Goal: Book appointment/travel/reservation

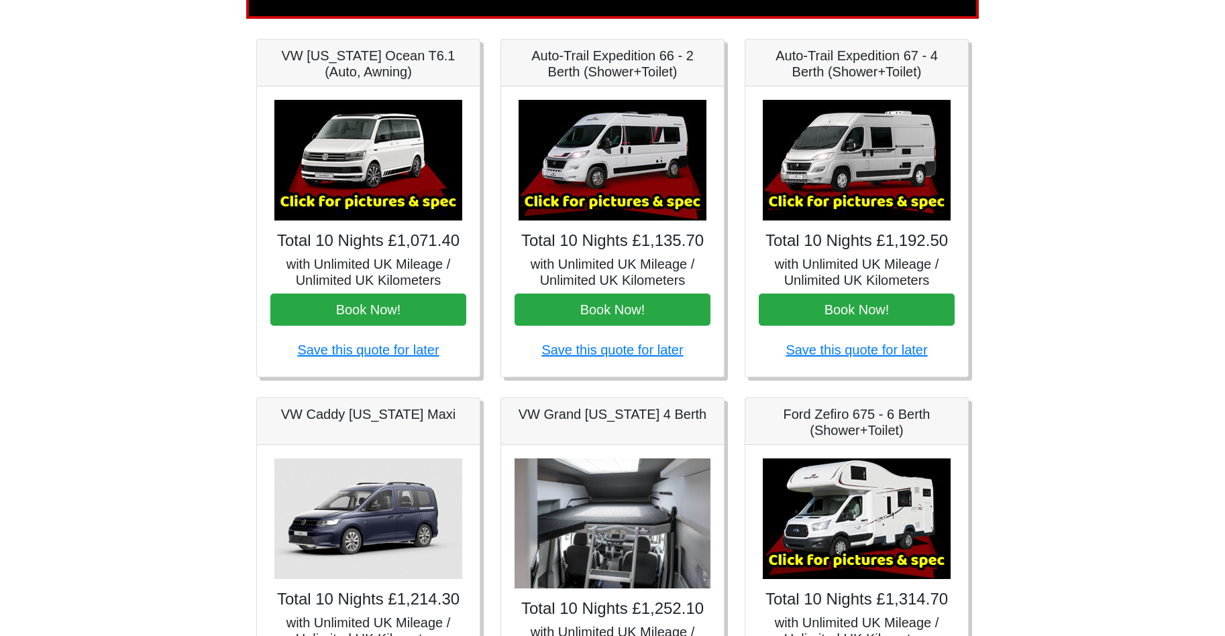
scroll to position [182, 0]
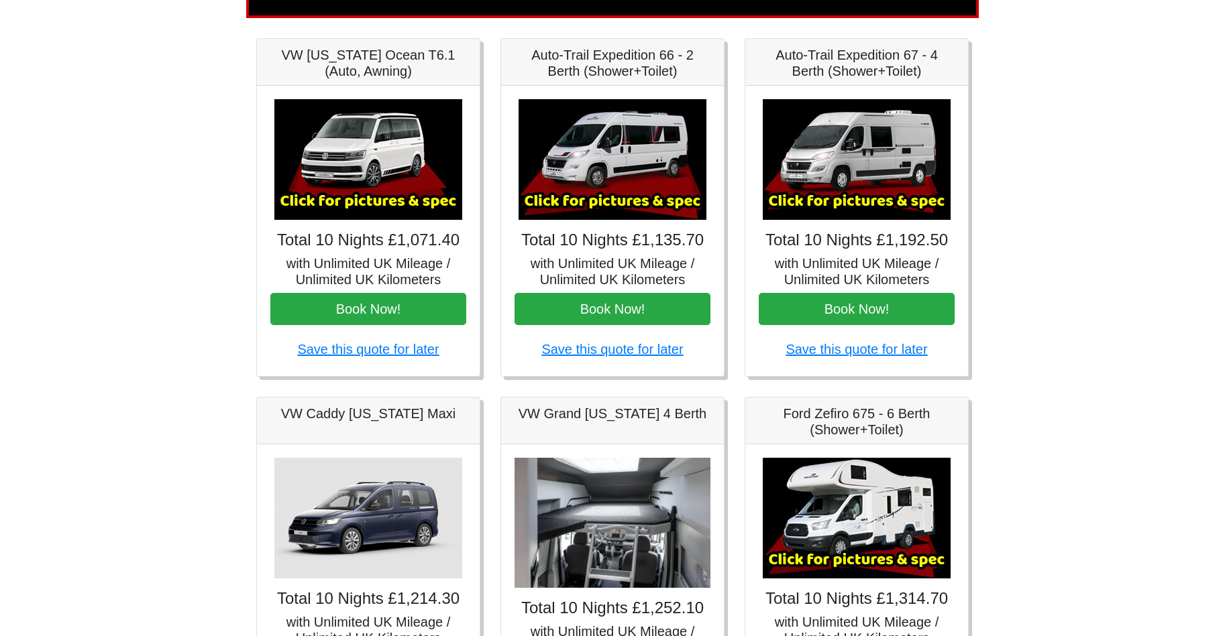
click at [595, 190] on img at bounding box center [612, 159] width 188 height 121
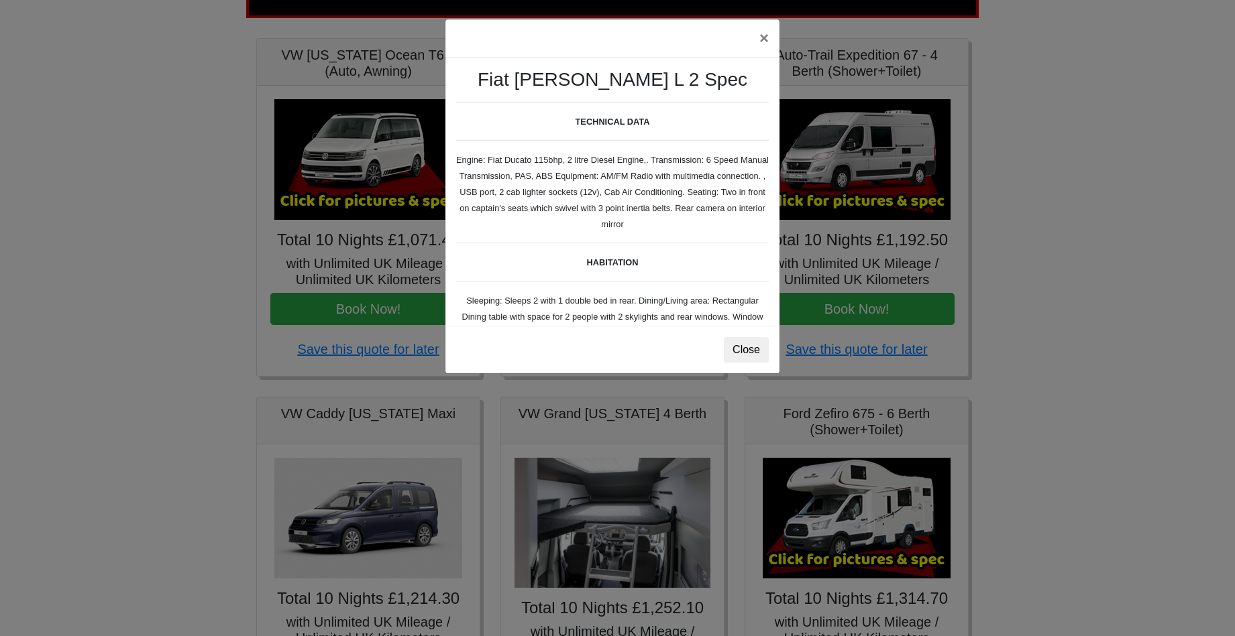
click at [654, 268] on div "Fiat [PERSON_NAME] L 2 Spec TECHNICAL DATA Engine: Fiat Ducato 115bhp, 2 litre …" at bounding box center [612, 192] width 334 height 268
click at [668, 266] on div "Fiat [PERSON_NAME] L 2 Spec TECHNICAL DATA Engine: Fiat Ducato 115bhp, 2 litre …" at bounding box center [612, 192] width 334 height 268
click at [751, 345] on button "Close" at bounding box center [746, 349] width 45 height 25
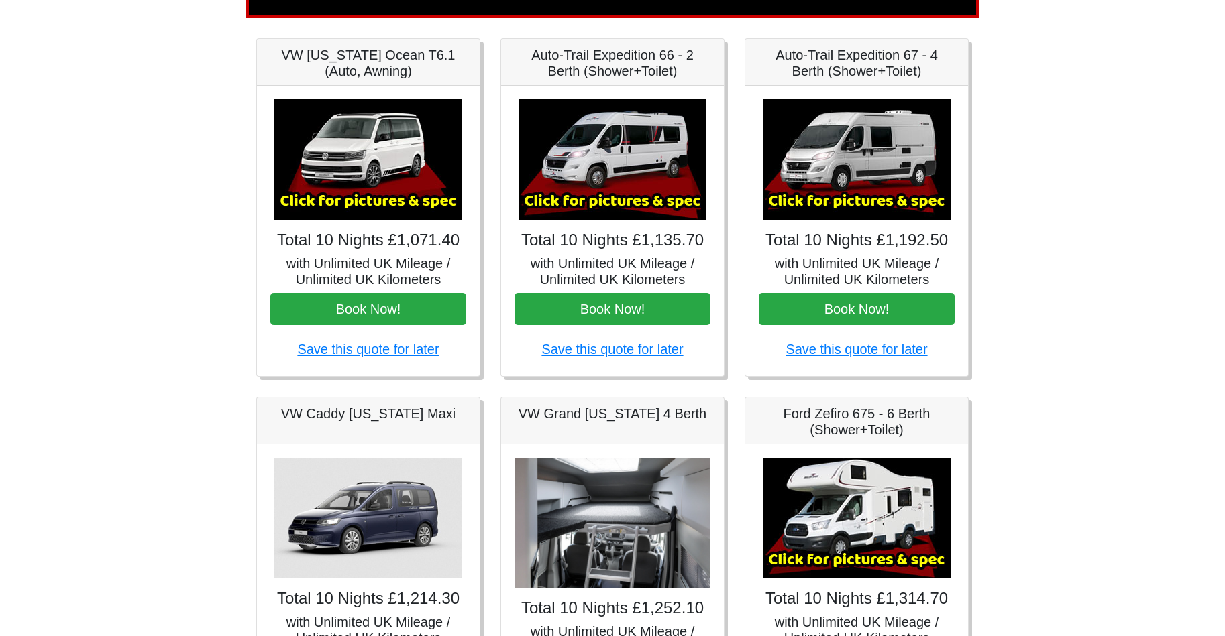
click at [648, 280] on h5 "with Unlimited UK Mileage / Unlimited UK Kilometers" at bounding box center [612, 272] width 196 height 32
click at [647, 274] on h5 "with Unlimited UK Mileage / Unlimited UK Kilometers" at bounding box center [612, 272] width 196 height 32
click at [641, 168] on img at bounding box center [612, 159] width 188 height 121
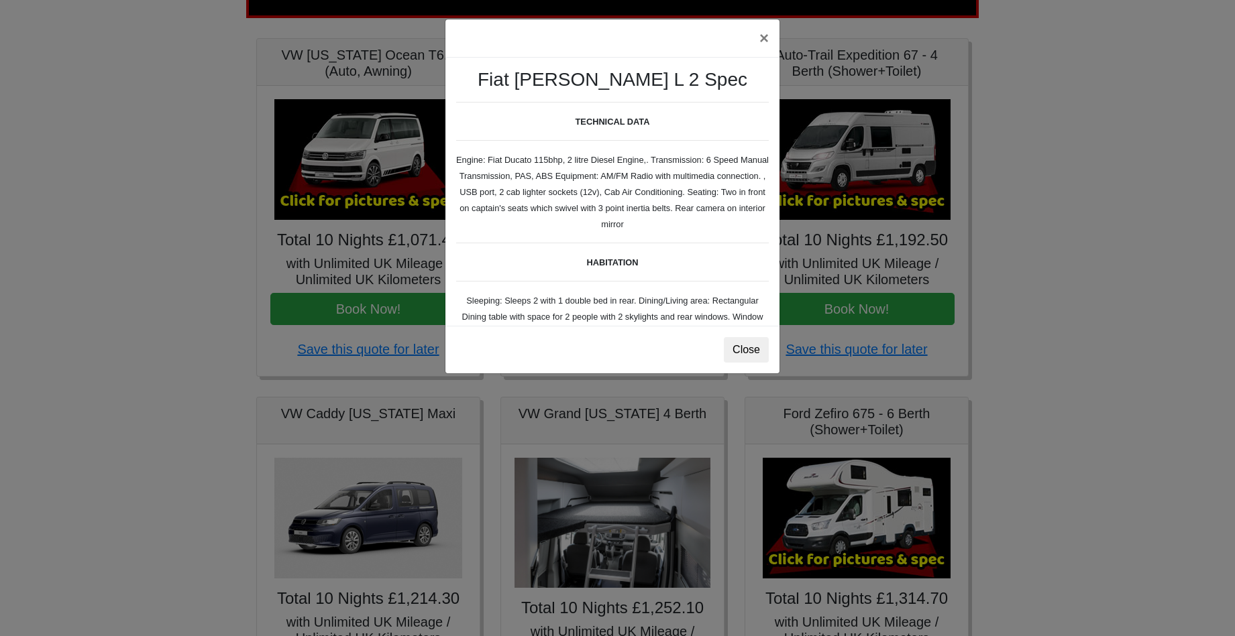
click at [641, 168] on body "CENTRAL RESERVATIONS FOR ALL ENQUIRIES [PHONE_NUMBER] Easicampers Booking : Sea…" at bounding box center [617, 487] width 1235 height 1339
click at [639, 170] on div "Fiat [PERSON_NAME] L 2 Spec TECHNICAL DATA Engine: Fiat Ducato 115bhp, 2 litre …" at bounding box center [612, 192] width 334 height 268
click at [761, 36] on button "×" at bounding box center [764, 38] width 31 height 38
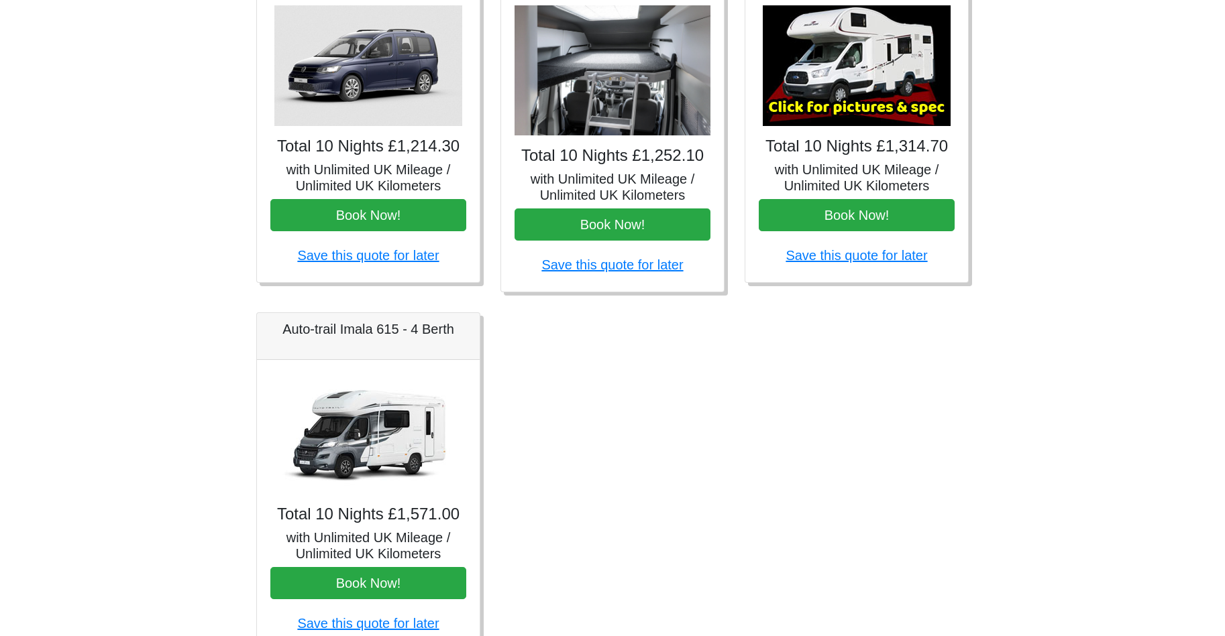
scroll to position [638, 0]
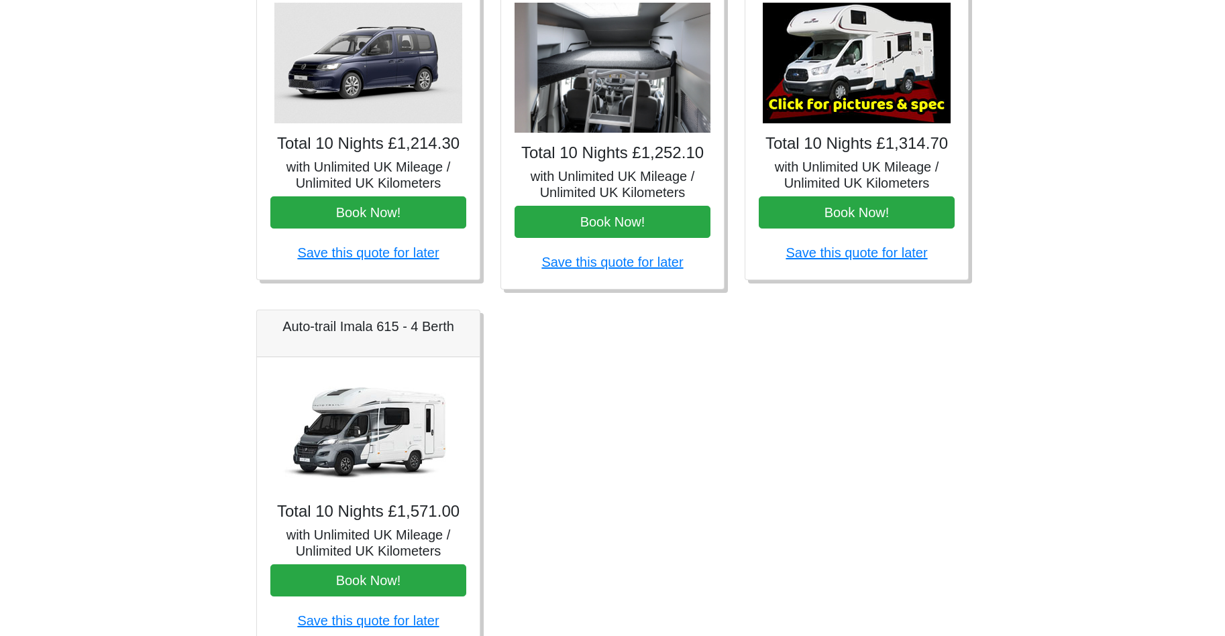
click at [402, 537] on h5 "with Unlimited UK Mileage / Unlimited UK Kilometers" at bounding box center [368, 543] width 196 height 32
click at [374, 449] on img at bounding box center [368, 431] width 188 height 121
click at [356, 338] on div "Auto-trail Imala 615 - 4 Berth" at bounding box center [368, 334] width 223 height 47
click at [356, 337] on div "Auto-trail Imala 615 - 4 Berth" at bounding box center [368, 334] width 223 height 47
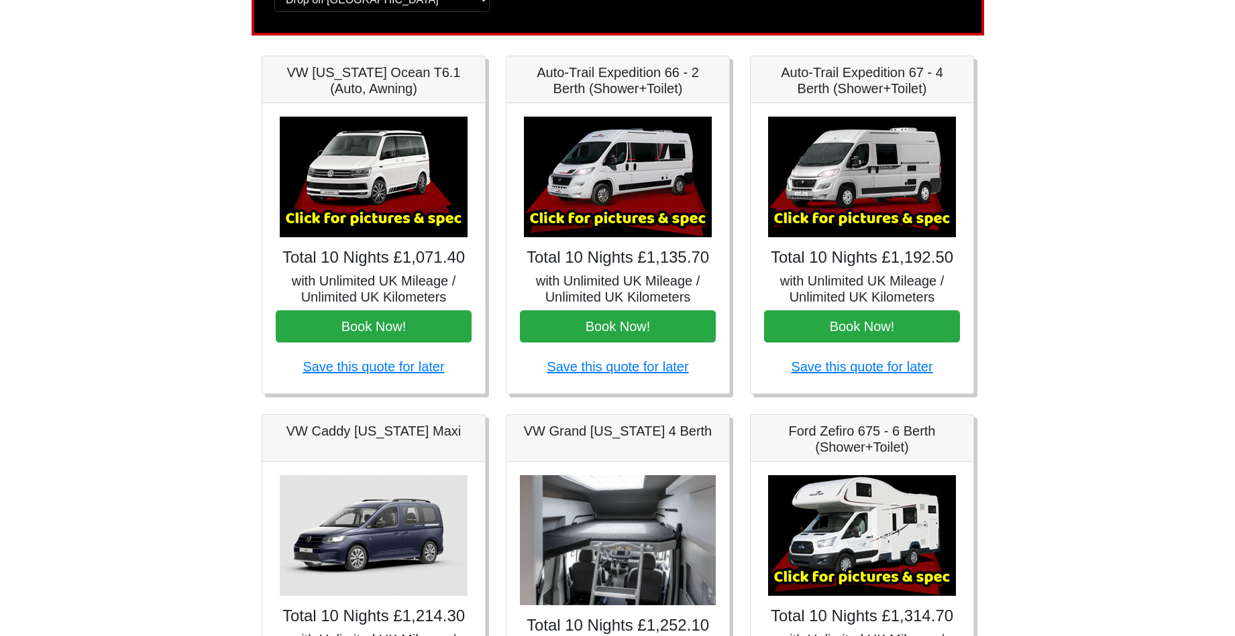
scroll to position [164, 0]
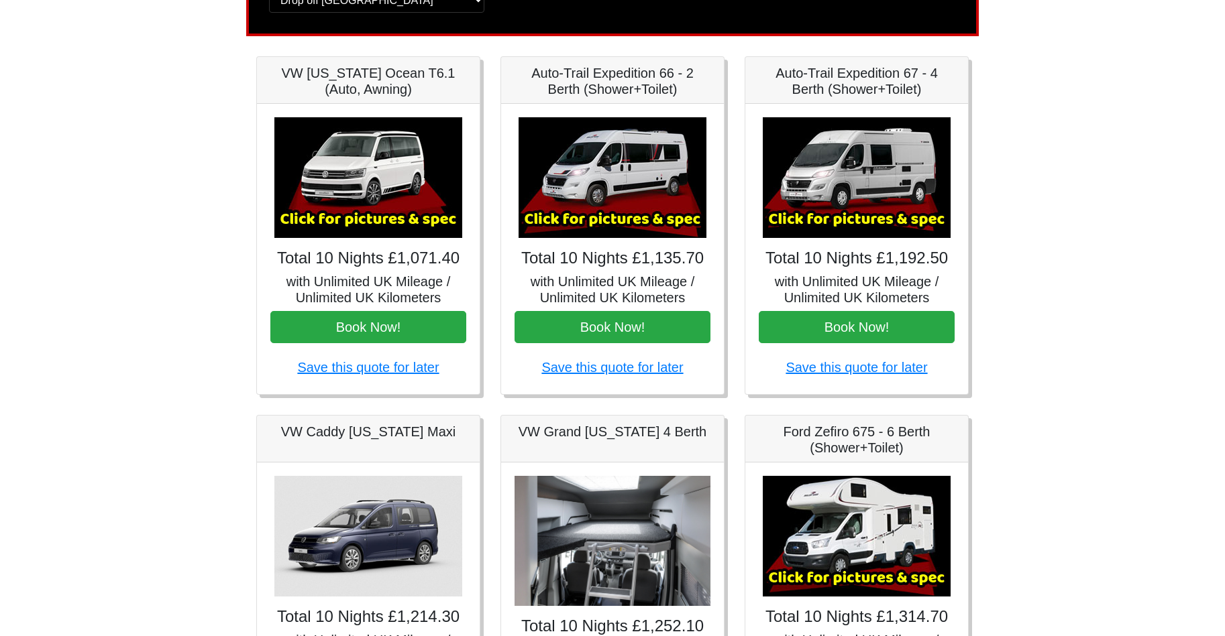
click at [663, 117] on img at bounding box center [612, 177] width 188 height 121
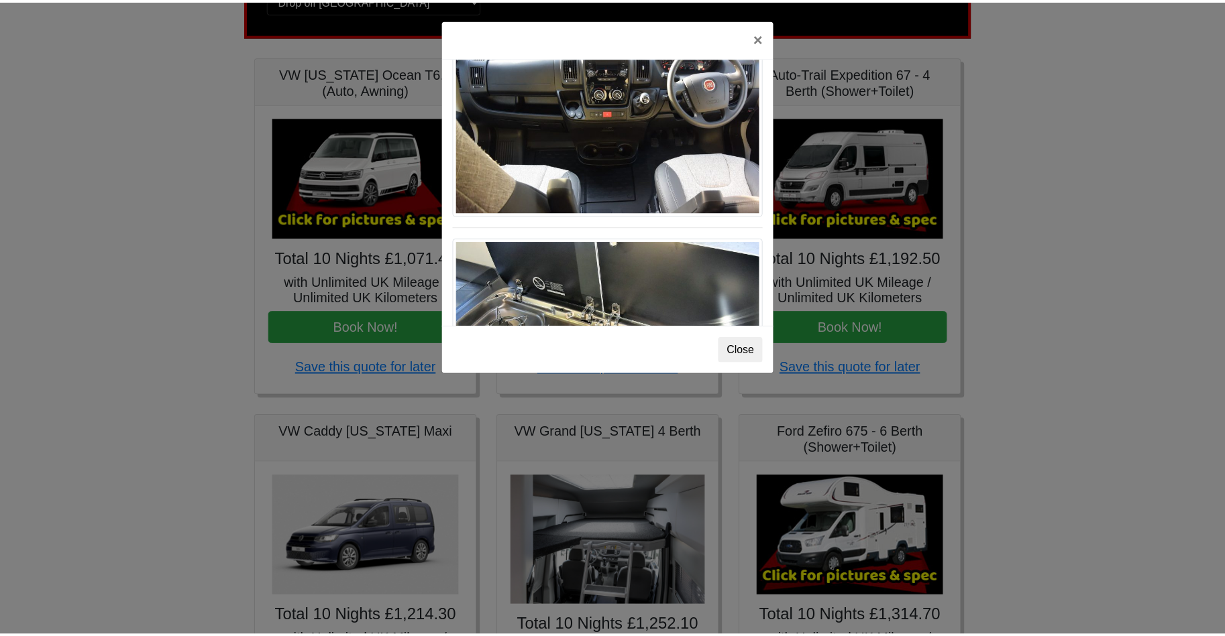
scroll to position [1411, 0]
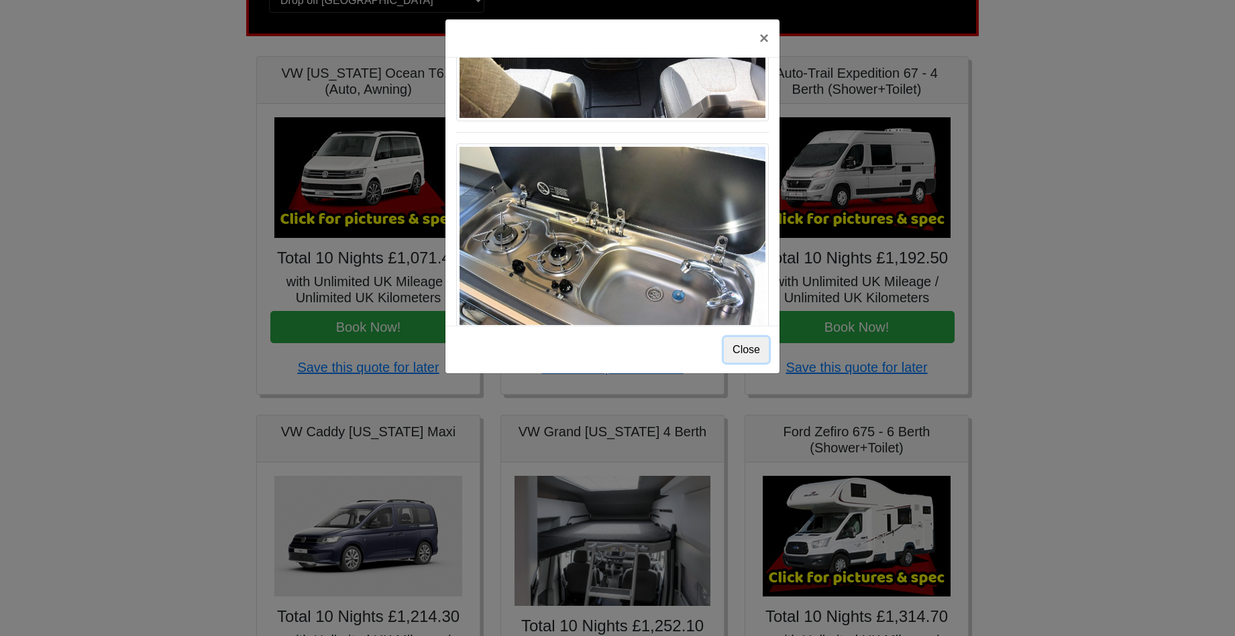
click at [737, 351] on button "Close" at bounding box center [746, 349] width 45 height 25
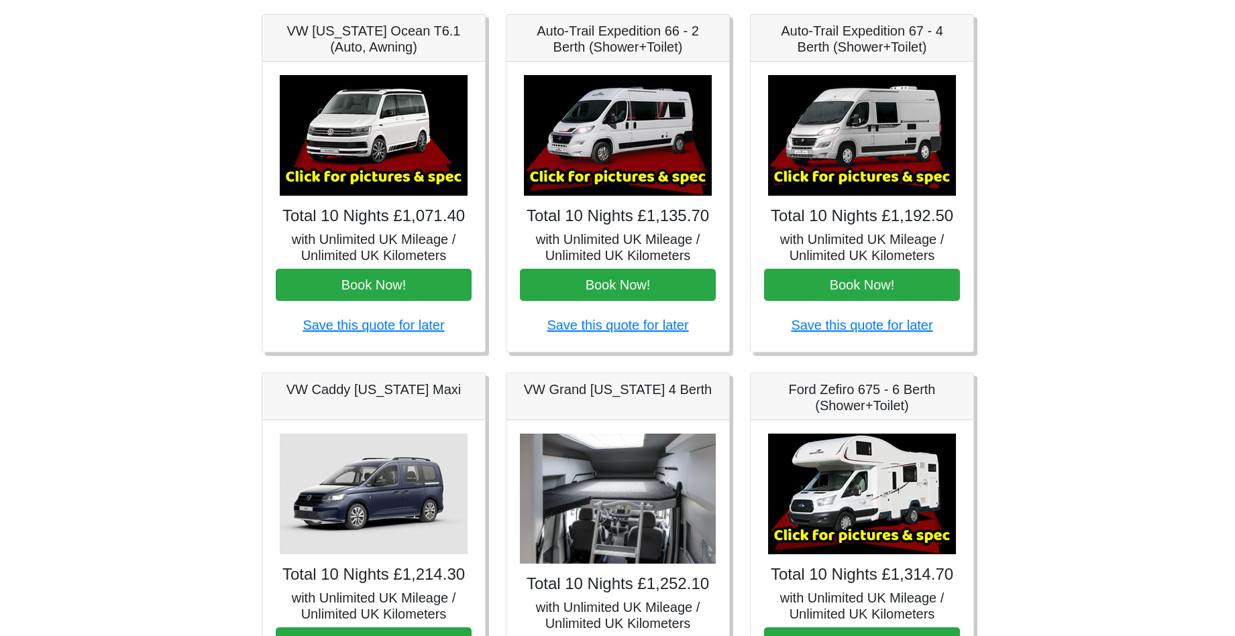
scroll to position [208, 0]
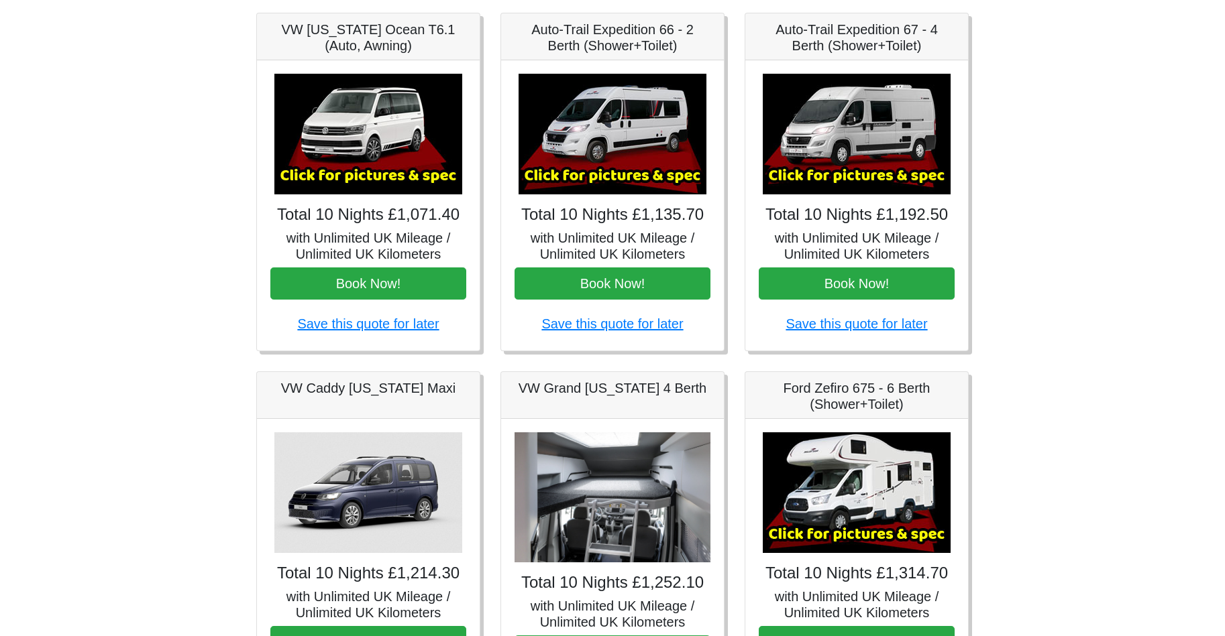
click at [897, 177] on img at bounding box center [857, 134] width 188 height 121
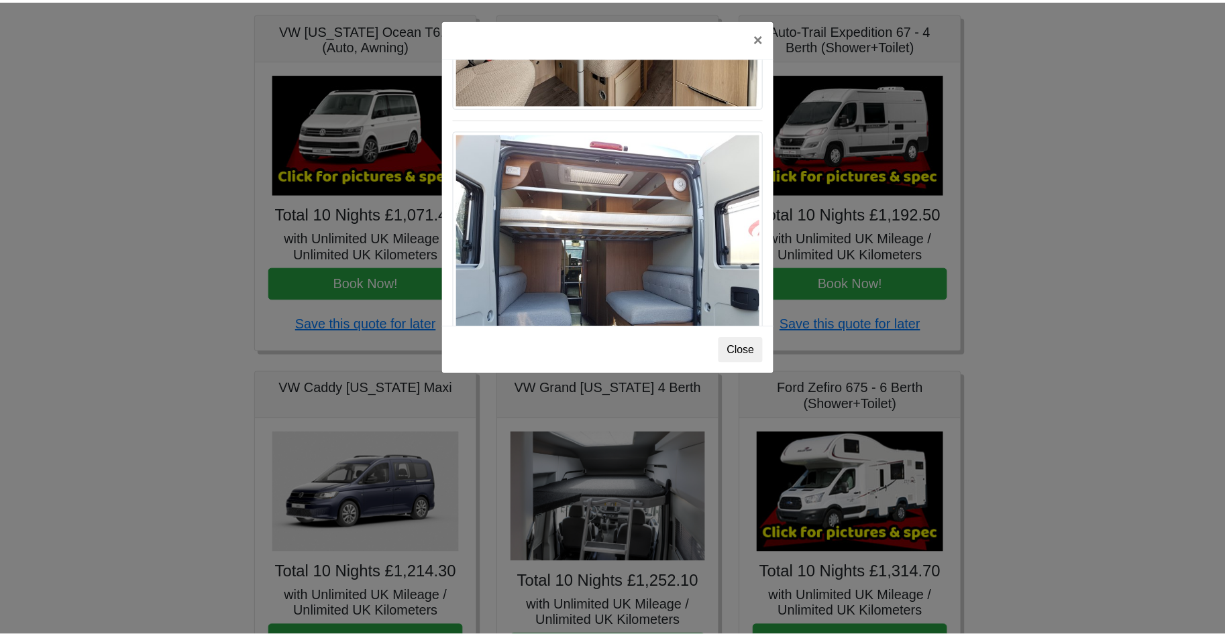
scroll to position [1059, 0]
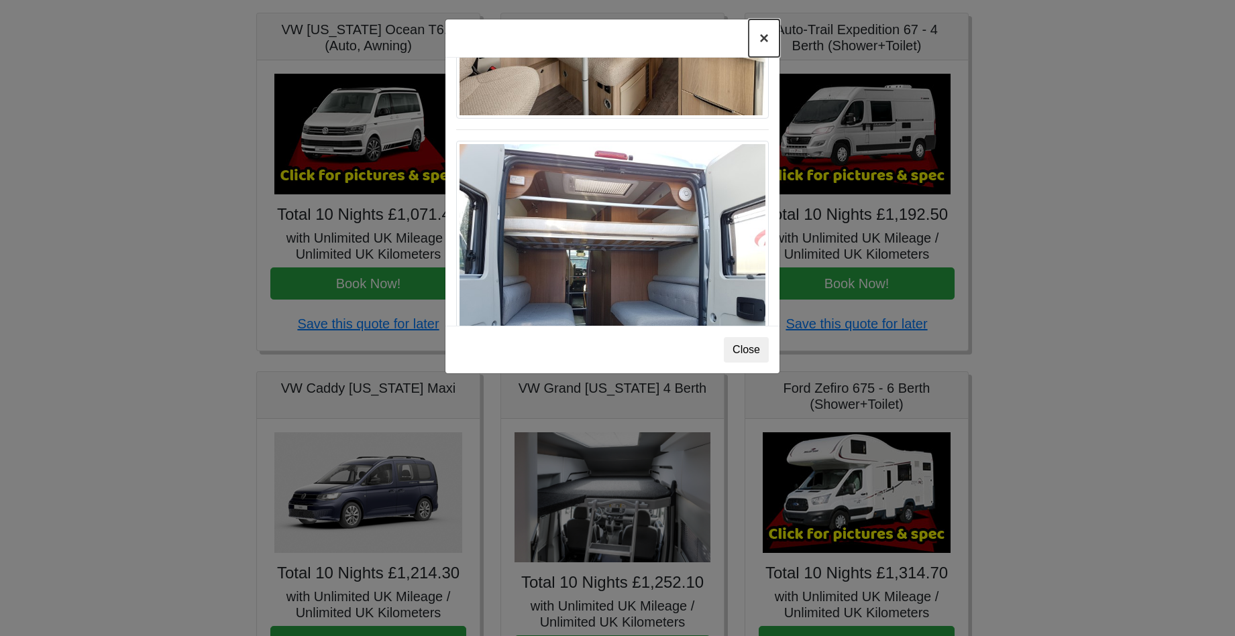
click at [759, 41] on button "×" at bounding box center [764, 38] width 31 height 38
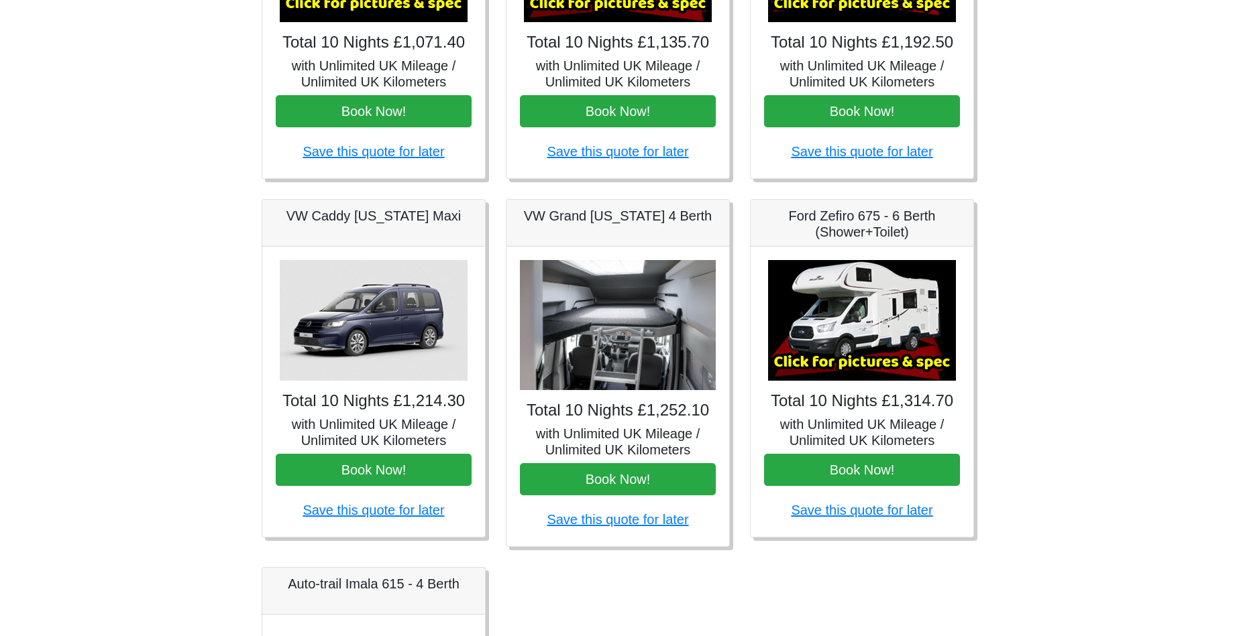
scroll to position [394, 0]
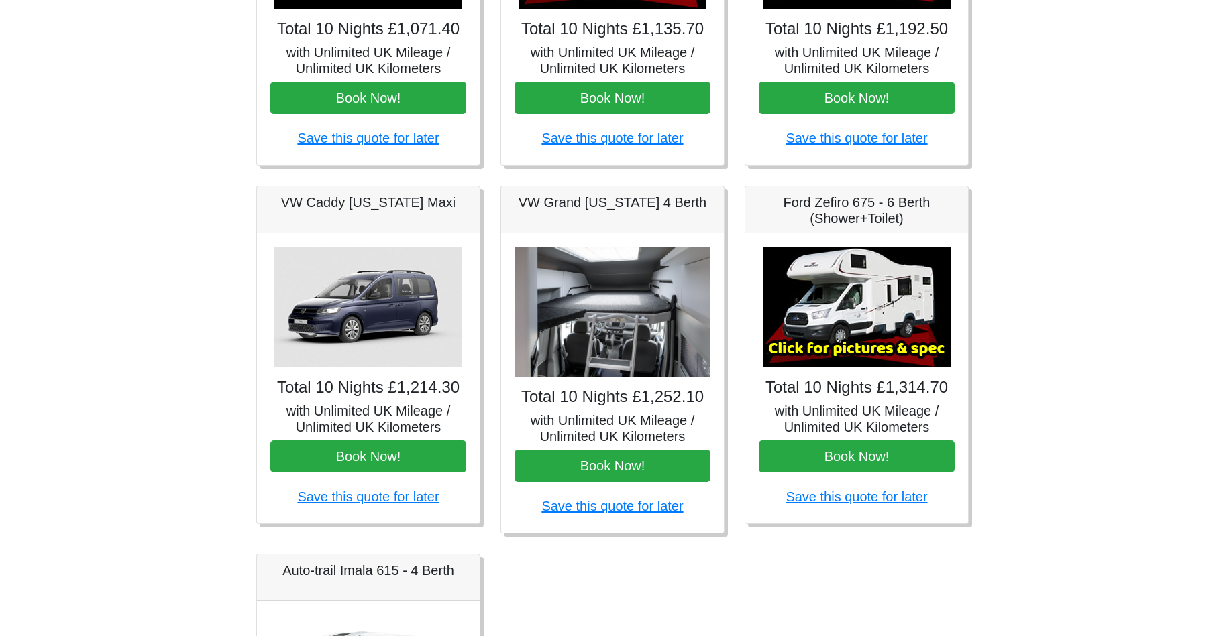
click at [640, 349] on img at bounding box center [612, 312] width 196 height 131
click at [616, 308] on img at bounding box center [612, 312] width 196 height 131
click at [616, 307] on img at bounding box center [612, 312] width 196 height 131
click at [602, 253] on img at bounding box center [612, 312] width 196 height 131
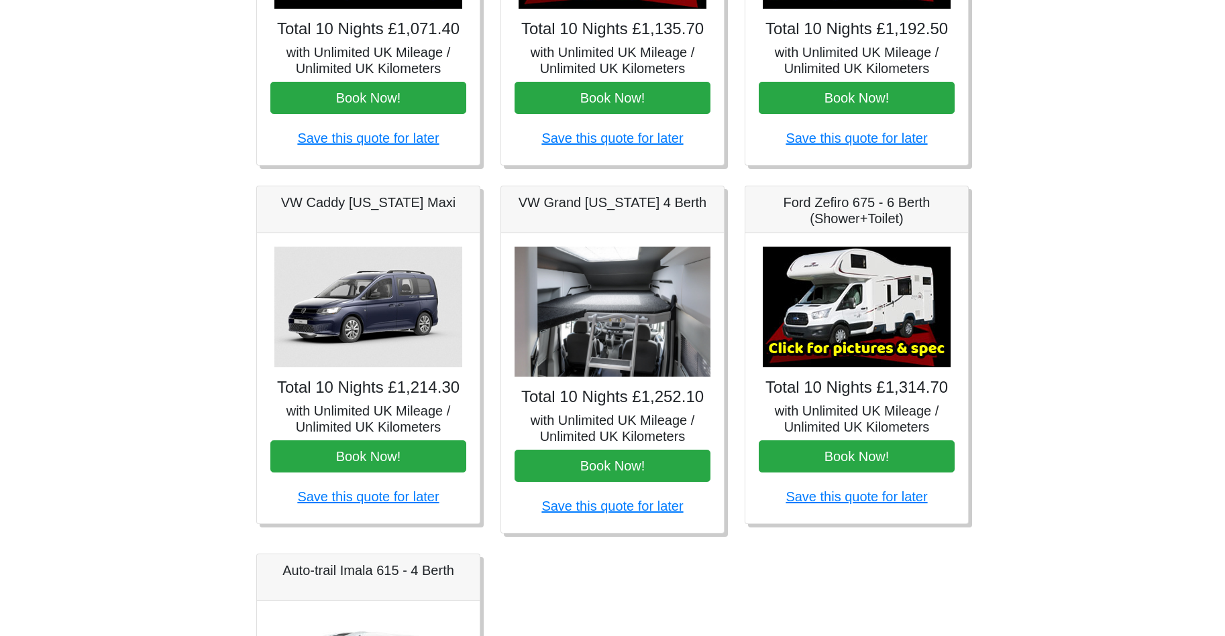
click at [603, 260] on img at bounding box center [612, 312] width 196 height 131
click at [871, 311] on img at bounding box center [857, 307] width 188 height 121
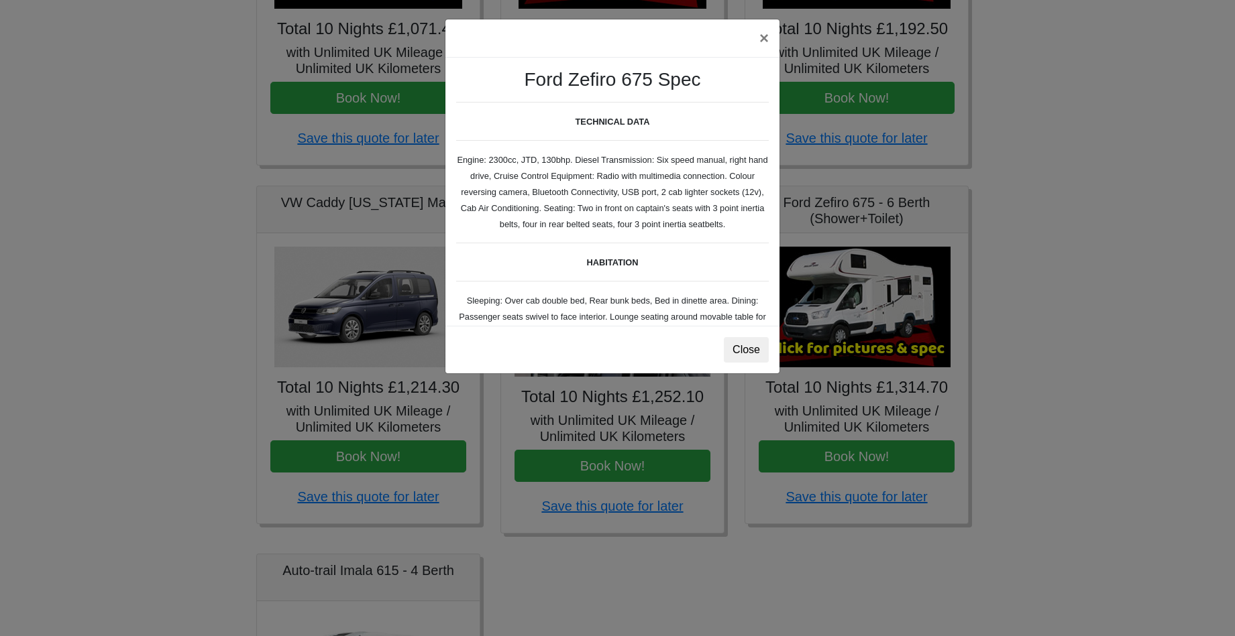
click at [871, 311] on body "CENTRAL RESERVATIONS FOR ALL ENQUIRIES [PHONE_NUMBER] Easicampers Booking : Sea…" at bounding box center [617, 275] width 1235 height 1339
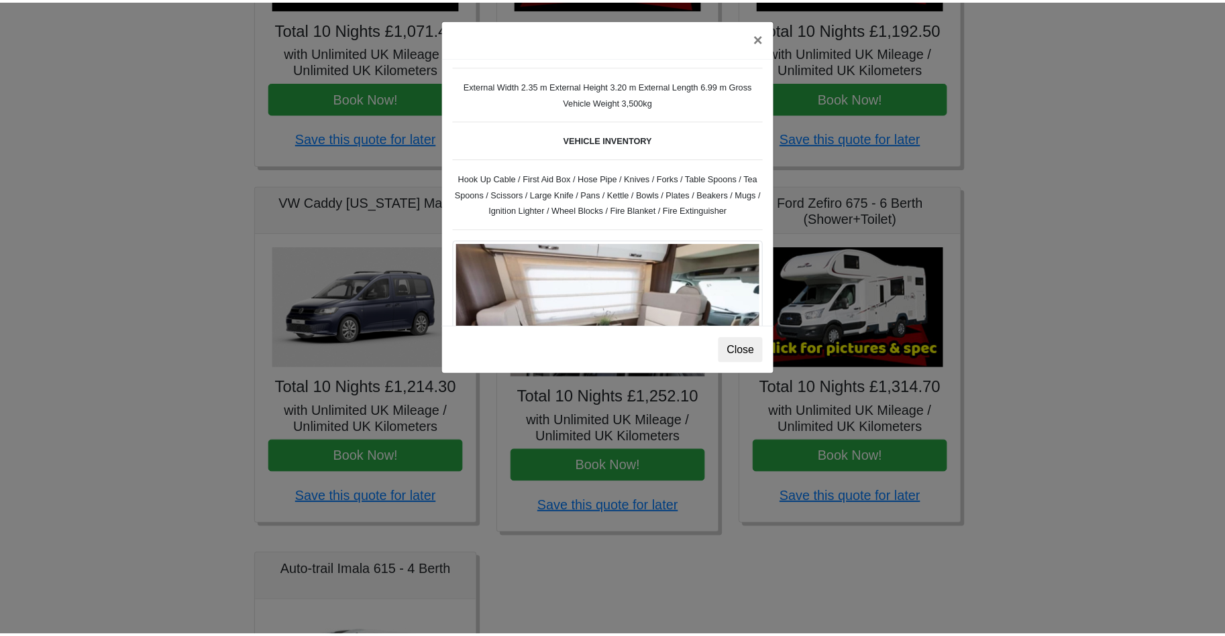
scroll to position [482, 0]
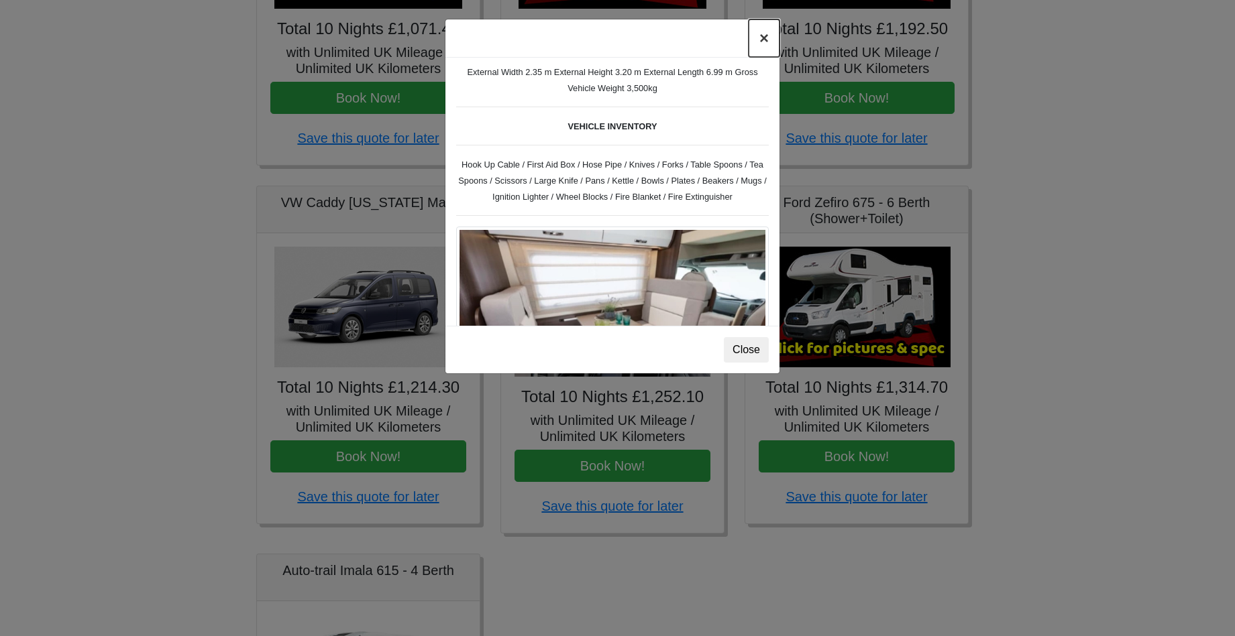
click at [767, 36] on button "×" at bounding box center [764, 38] width 31 height 38
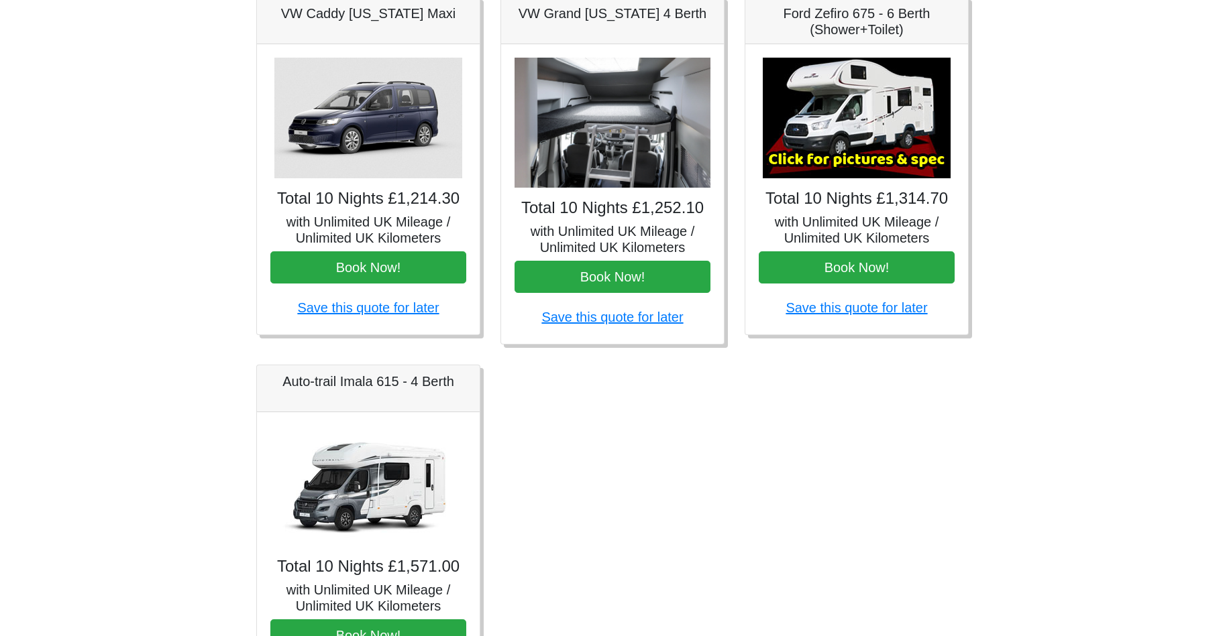
scroll to position [600, 0]
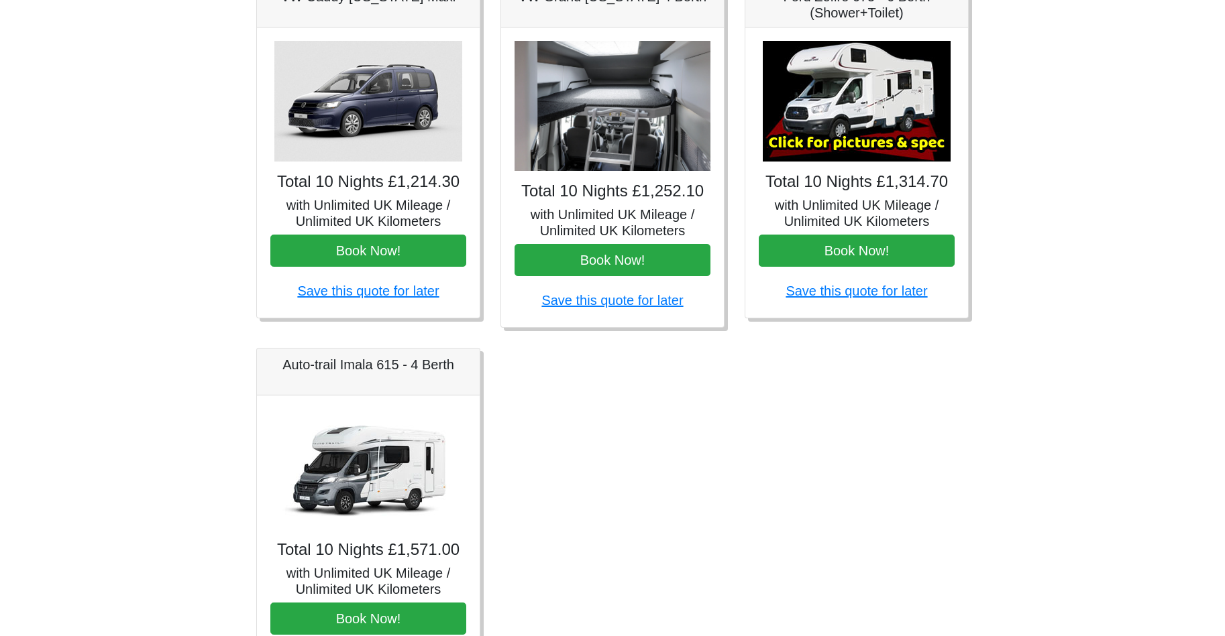
click at [385, 518] on img at bounding box center [368, 469] width 188 height 121
click at [374, 489] on img at bounding box center [368, 469] width 188 height 121
click at [374, 490] on img at bounding box center [368, 469] width 188 height 121
click at [385, 509] on img at bounding box center [368, 469] width 188 height 121
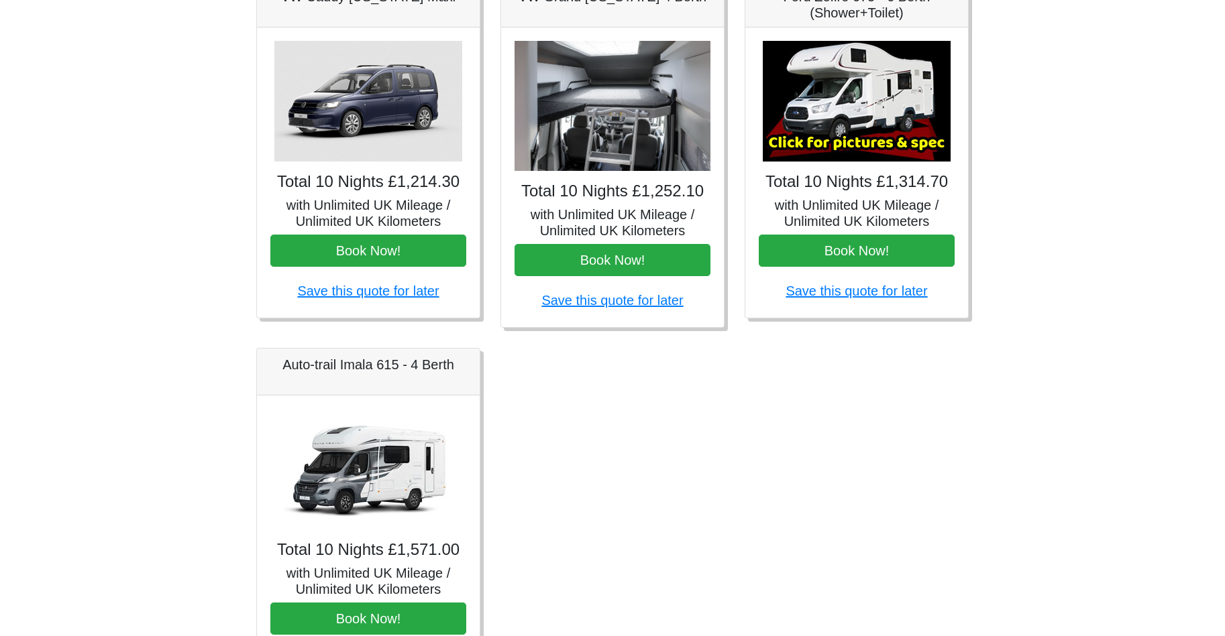
click at [385, 510] on img at bounding box center [368, 469] width 188 height 121
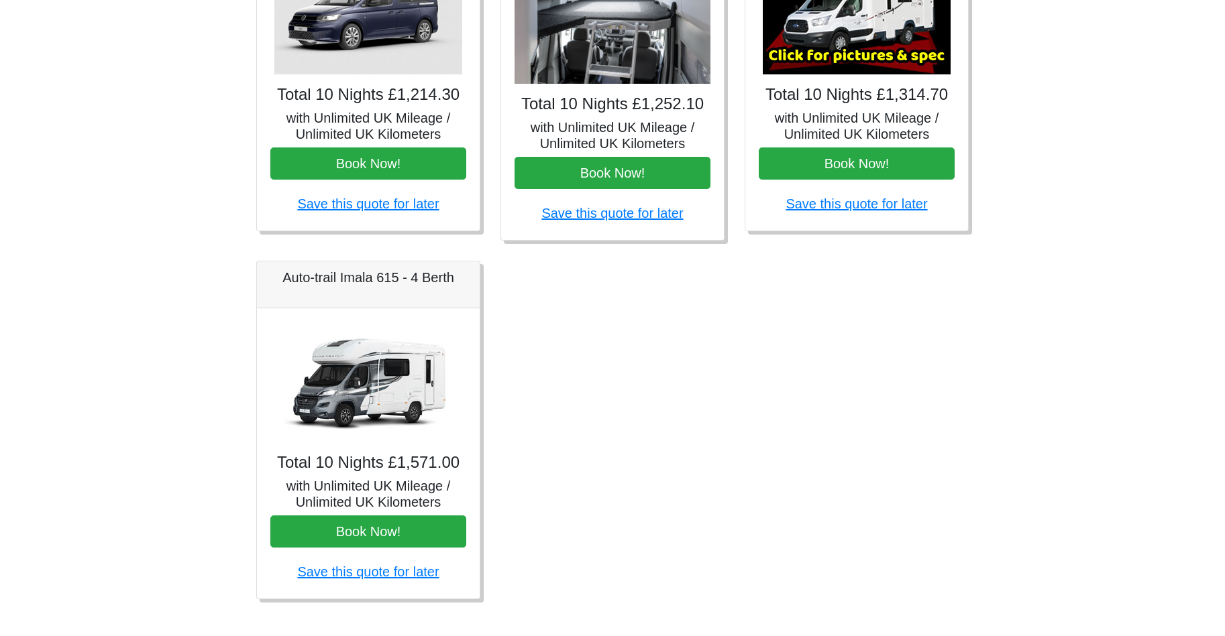
scroll to position [702, 0]
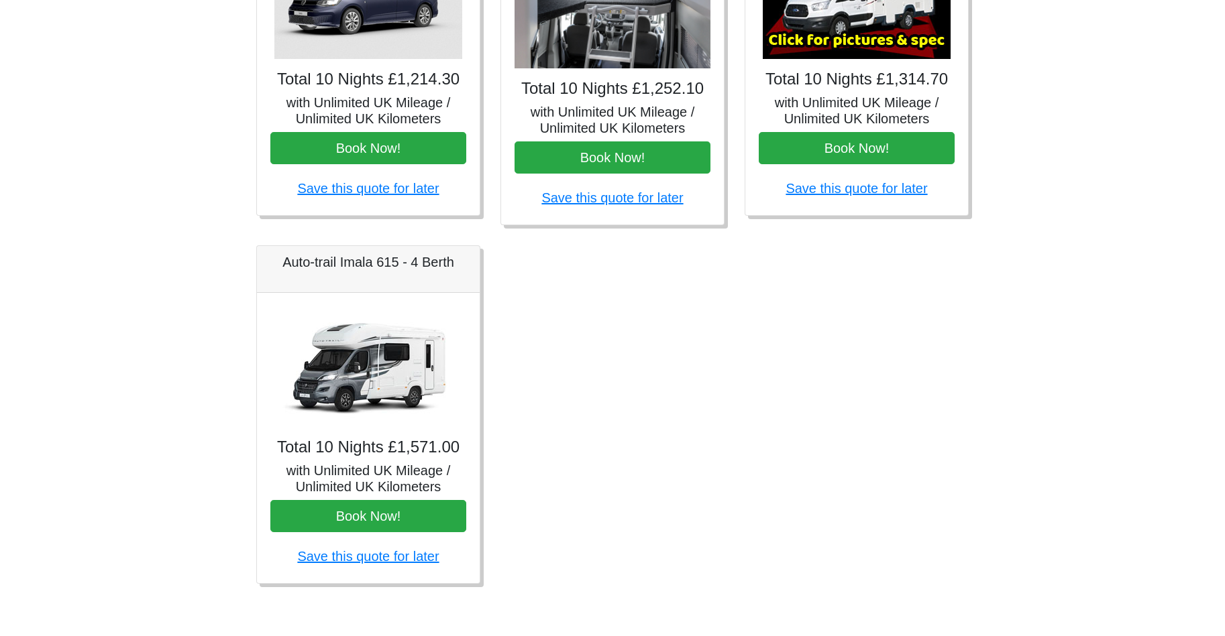
click at [416, 472] on h5 "with Unlimited UK Mileage / Unlimited UK Kilometers" at bounding box center [368, 479] width 196 height 32
click at [387, 386] on img at bounding box center [368, 367] width 188 height 121
click at [372, 340] on img at bounding box center [368, 367] width 188 height 121
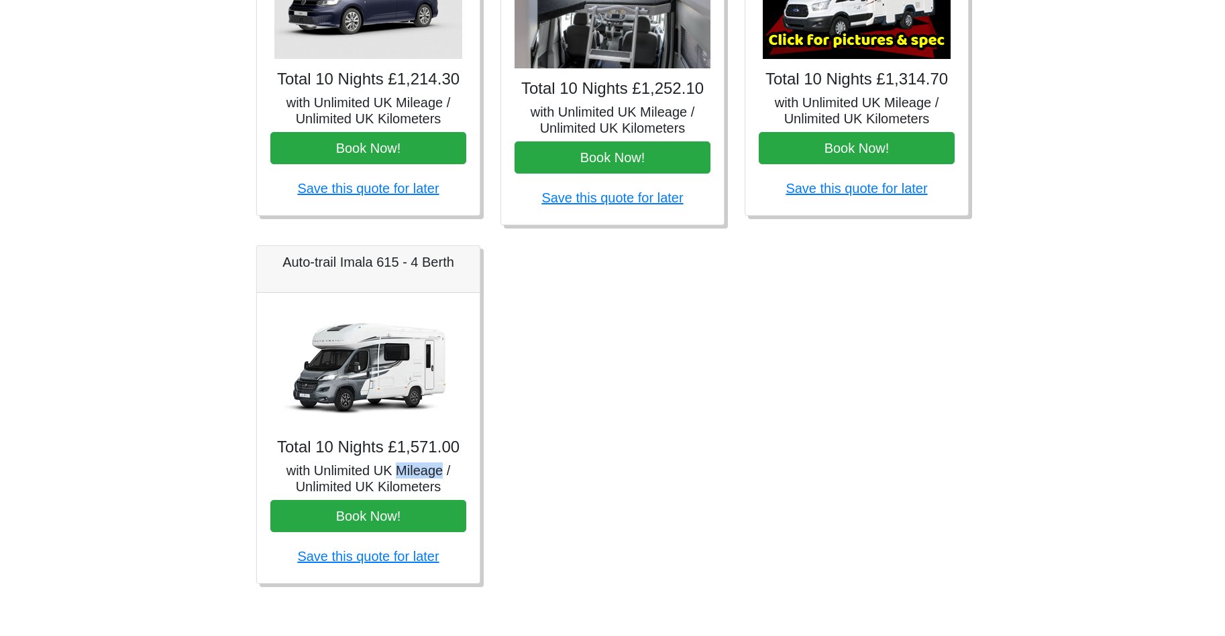
click at [372, 340] on img at bounding box center [368, 367] width 188 height 121
click at [368, 350] on img at bounding box center [368, 367] width 188 height 121
click at [341, 363] on img at bounding box center [368, 367] width 188 height 121
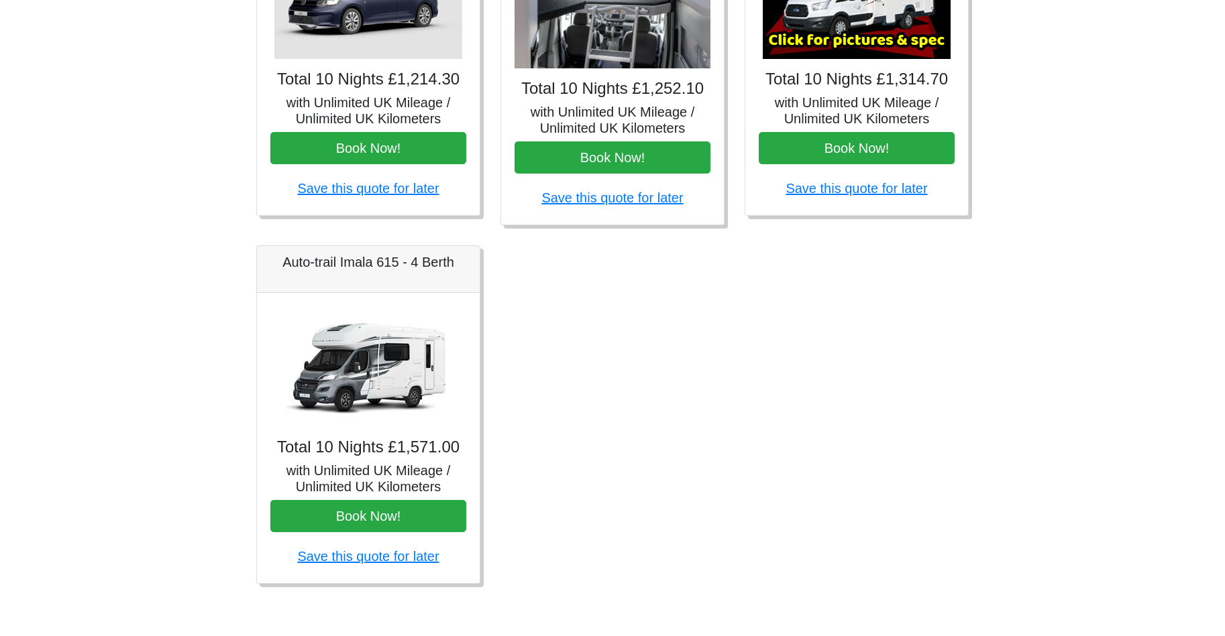
click at [389, 452] on h4 "Total 10 Nights £1,571.00" at bounding box center [368, 447] width 196 height 19
click at [389, 453] on h4 "Total 10 Nights £1,571.00" at bounding box center [368, 447] width 196 height 19
click at [362, 442] on h4 "Total 10 Nights £1,571.00" at bounding box center [368, 447] width 196 height 19
click at [373, 265] on h5 "Auto-trail Imala 615 - 4 Berth" at bounding box center [368, 262] width 196 height 16
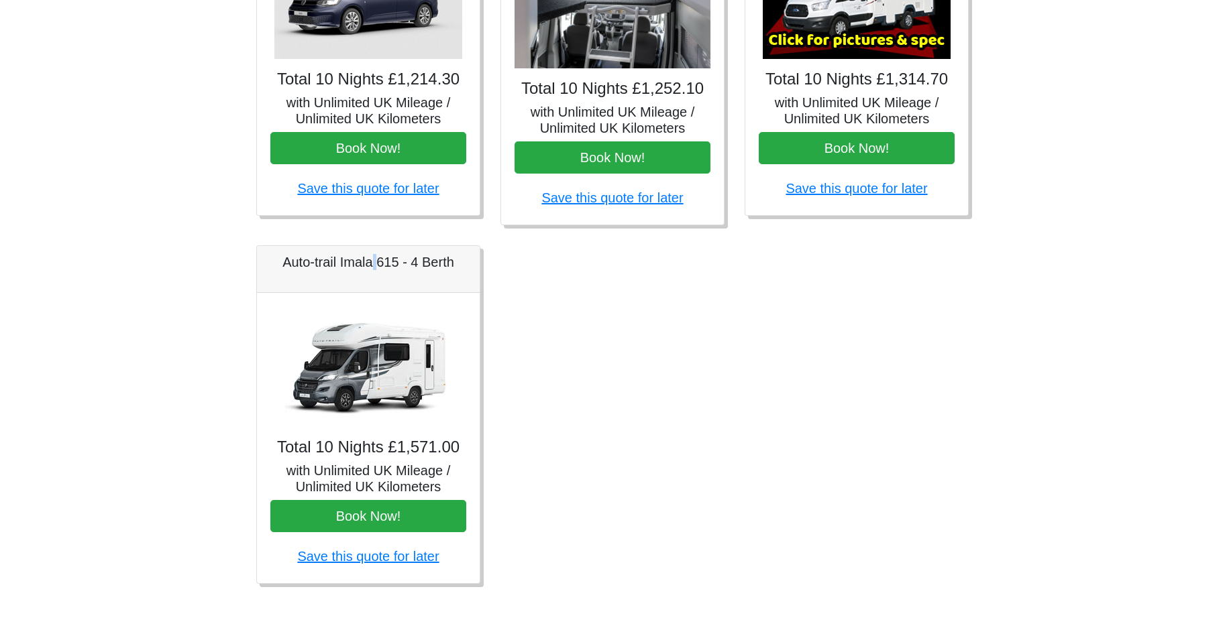
click at [382, 390] on img at bounding box center [368, 367] width 188 height 121
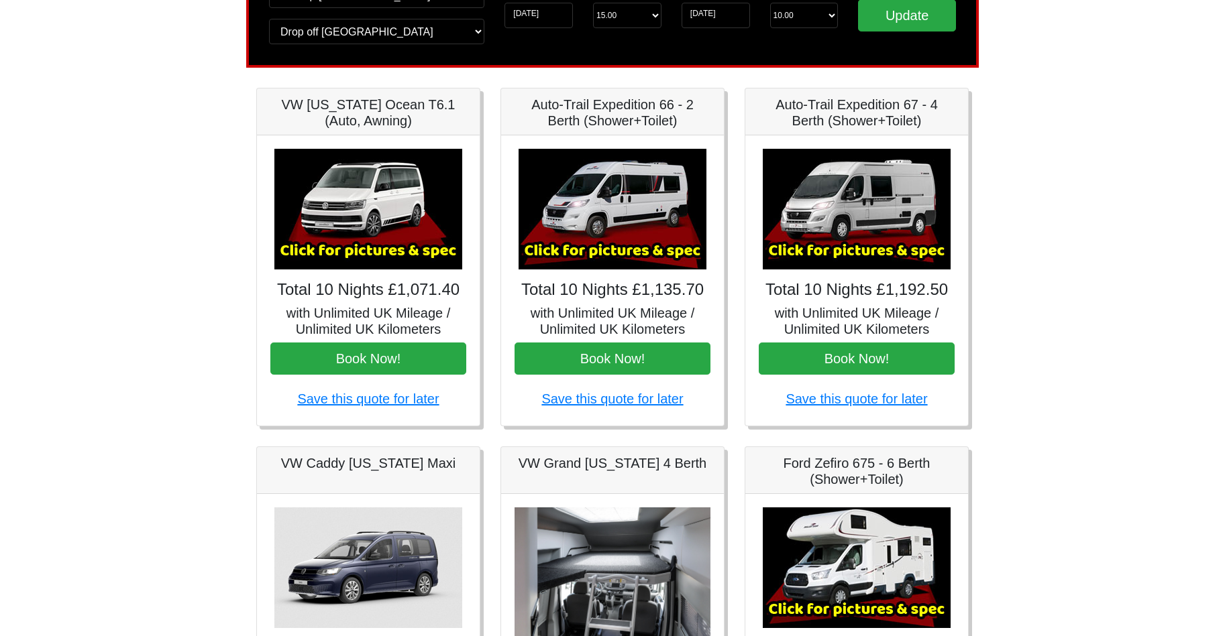
scroll to position [0, 0]
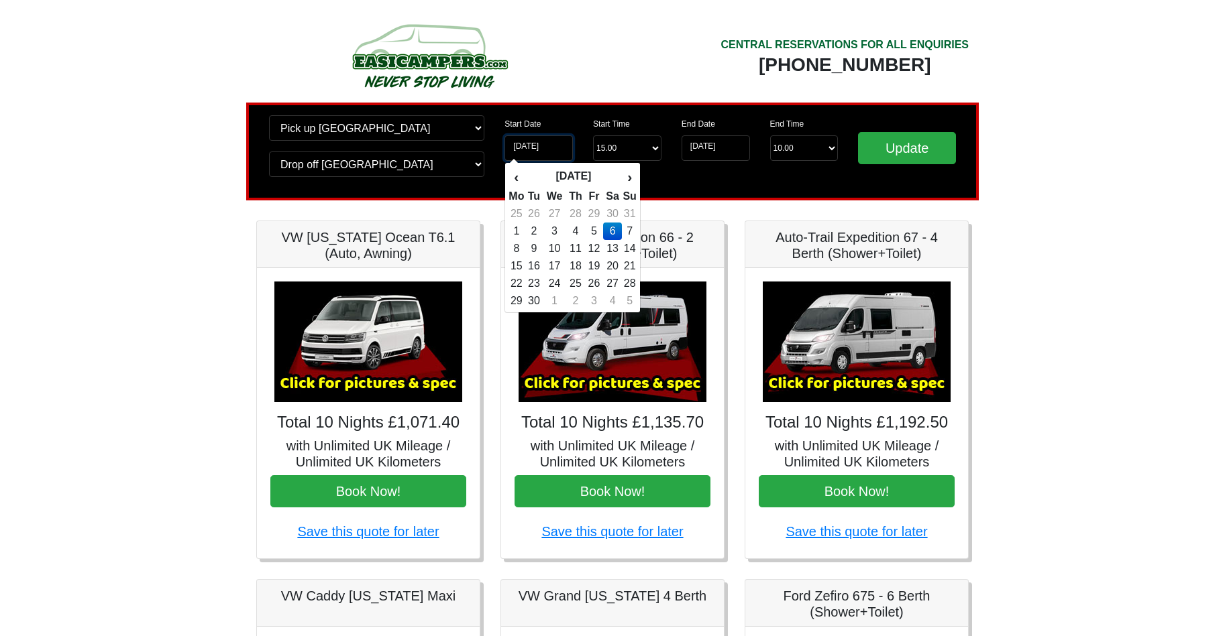
click at [549, 149] on input "[DATE]" at bounding box center [538, 147] width 68 height 25
click at [514, 245] on td "8" at bounding box center [516, 248] width 17 height 17
type input "[DATE]"
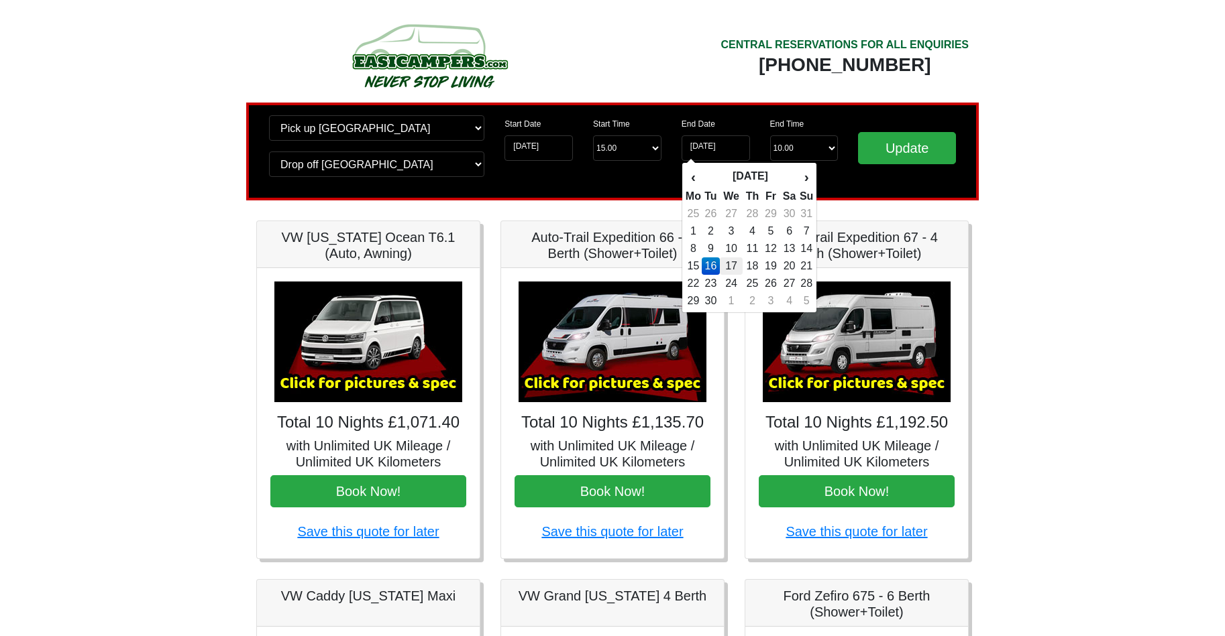
click at [730, 264] on td "17" at bounding box center [731, 266] width 23 height 17
type input "[DATE]"
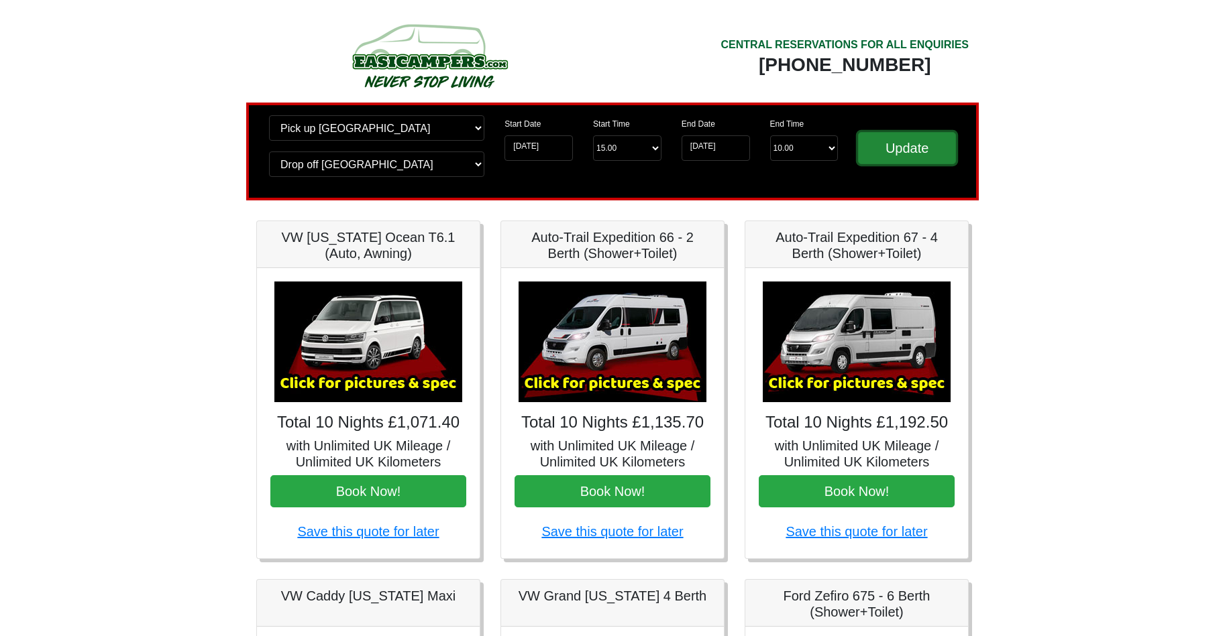
click at [879, 150] on input "Update" at bounding box center [907, 148] width 98 height 32
click at [899, 148] on input "Update" at bounding box center [907, 148] width 98 height 32
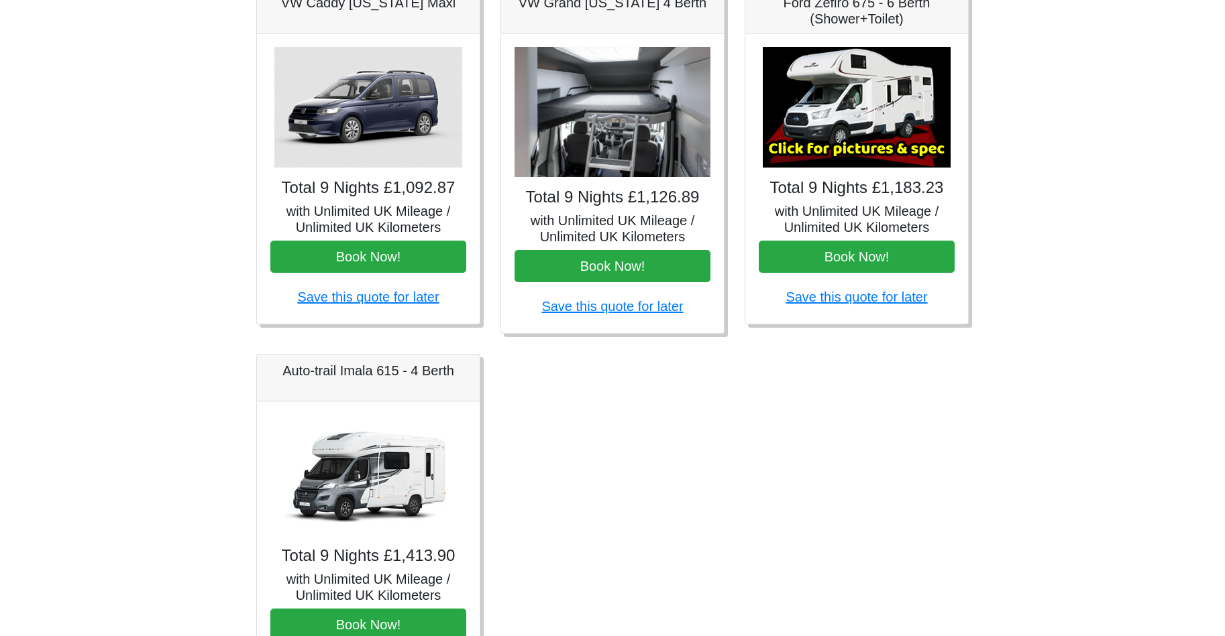
scroll to position [604, 0]
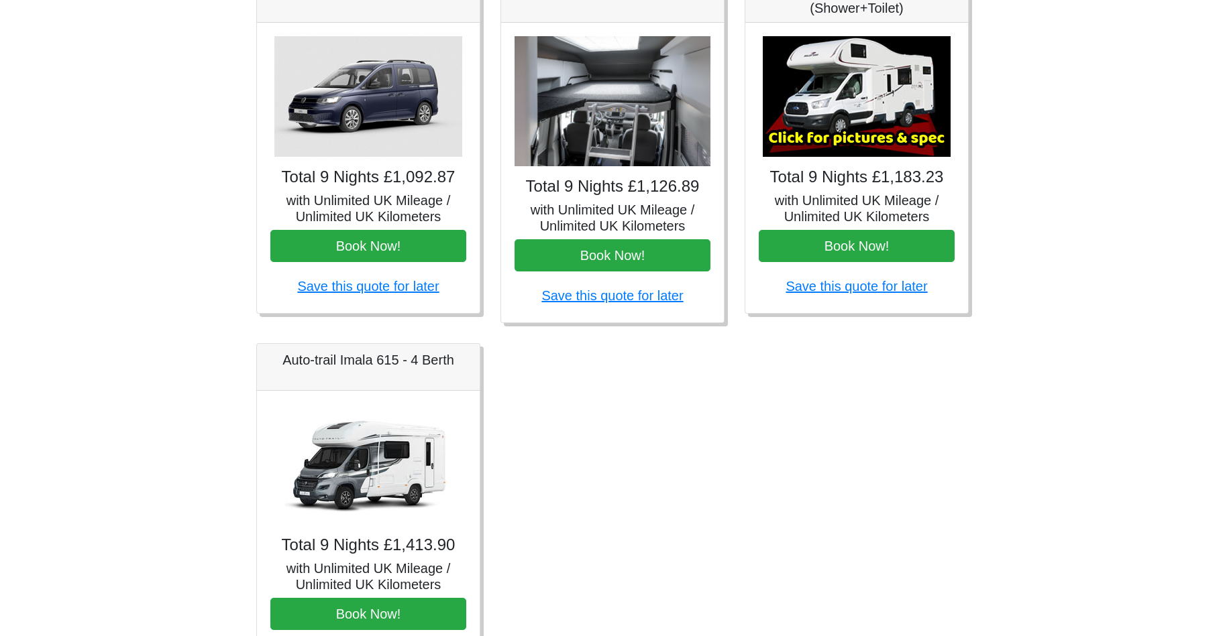
click at [406, 457] on img at bounding box center [368, 464] width 188 height 121
